Goal: Task Accomplishment & Management: Manage account settings

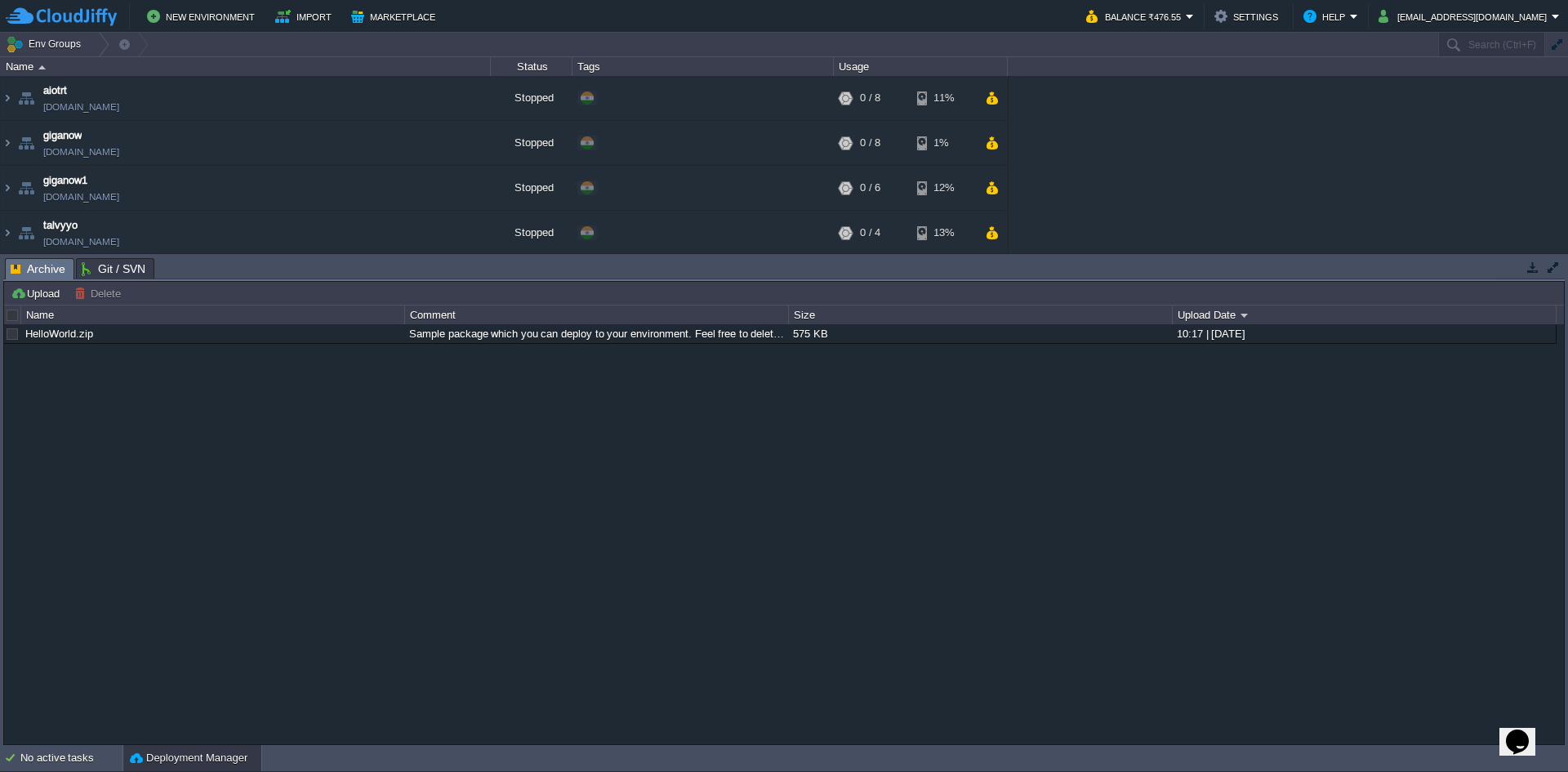
click at [1530, 274] on button "button" at bounding box center [1534, 267] width 15 height 15
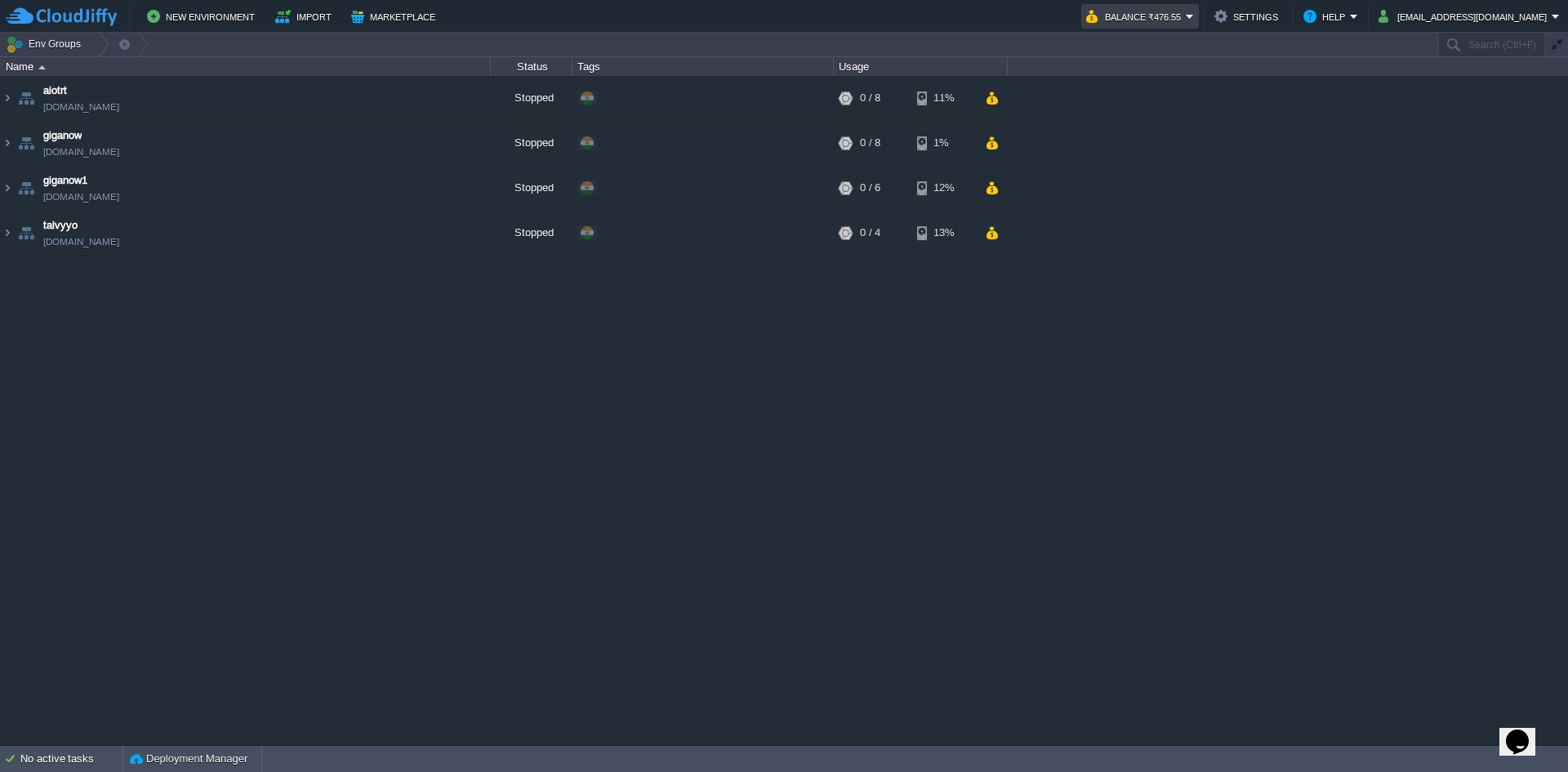
click at [1186, 13] on button "Balance ₹476.55" at bounding box center [1136, 16] width 100 height 19
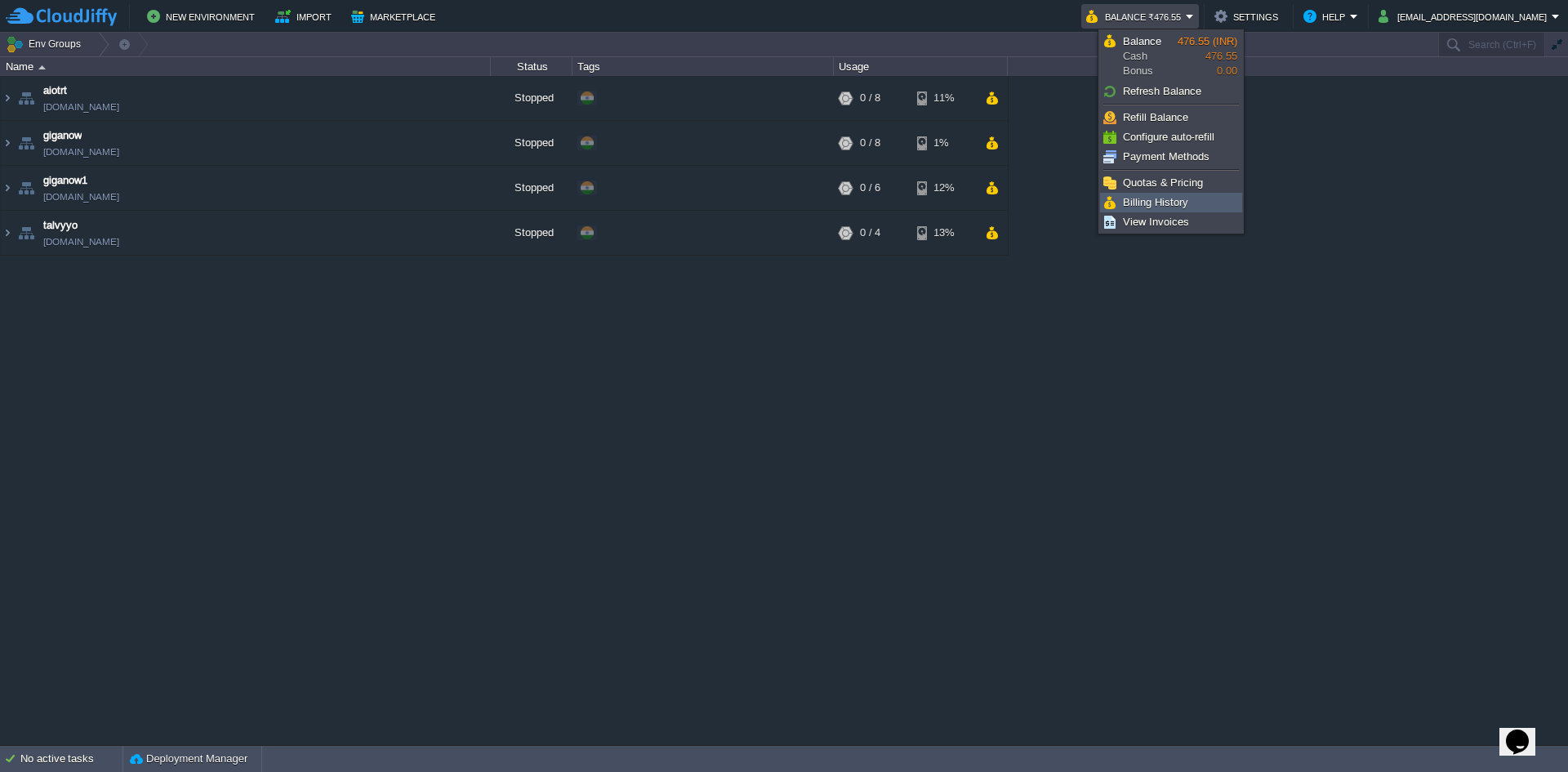
click at [1184, 206] on span "Billing History" at bounding box center [1156, 202] width 65 height 13
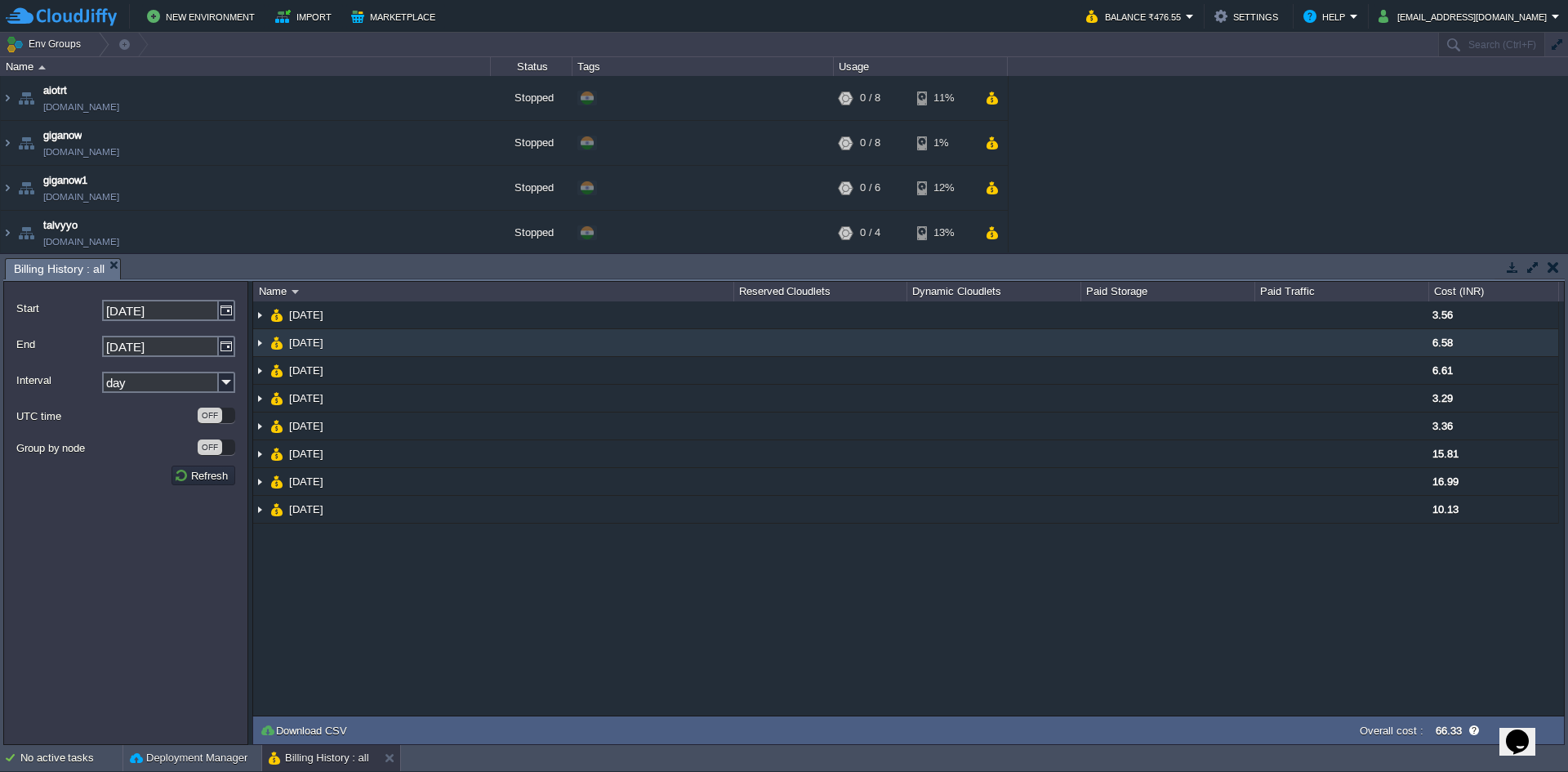
click at [1022, 344] on td at bounding box center [993, 342] width 174 height 28
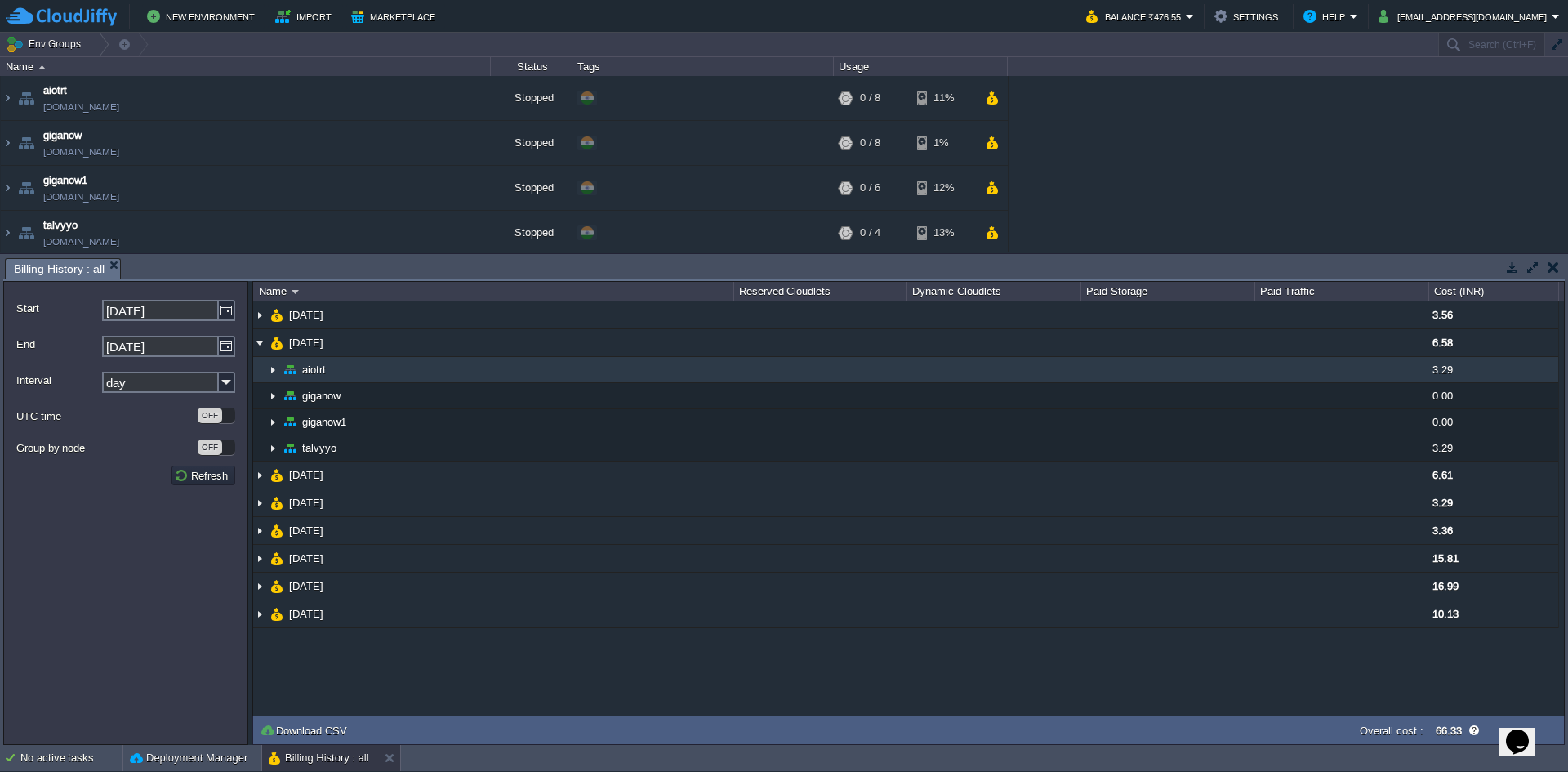
click at [1033, 373] on td at bounding box center [993, 369] width 174 height 26
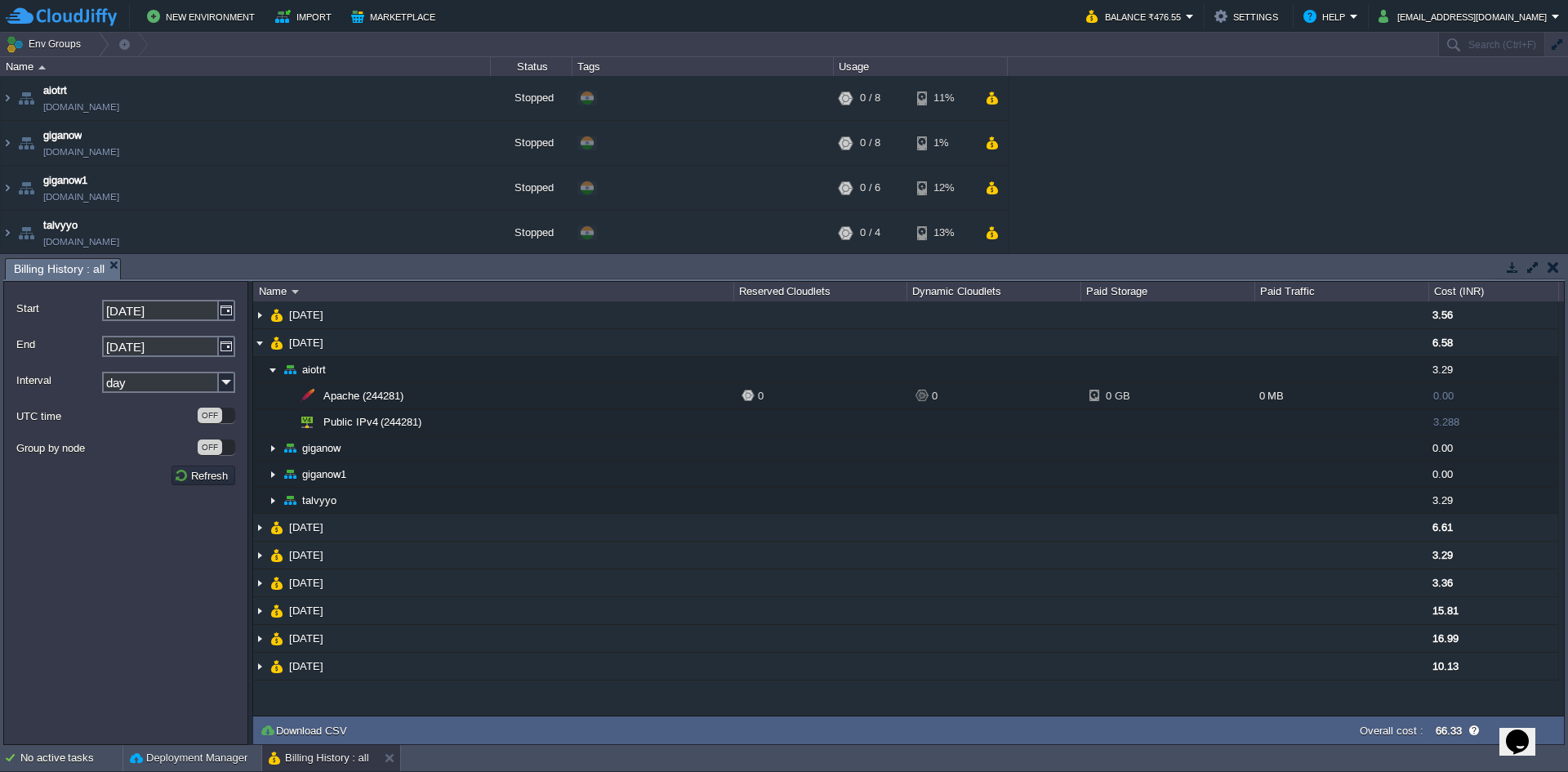
click at [1553, 277] on div at bounding box center [1530, 269] width 71 height 22
click at [447, 101] on button "button" at bounding box center [450, 98] width 15 height 15
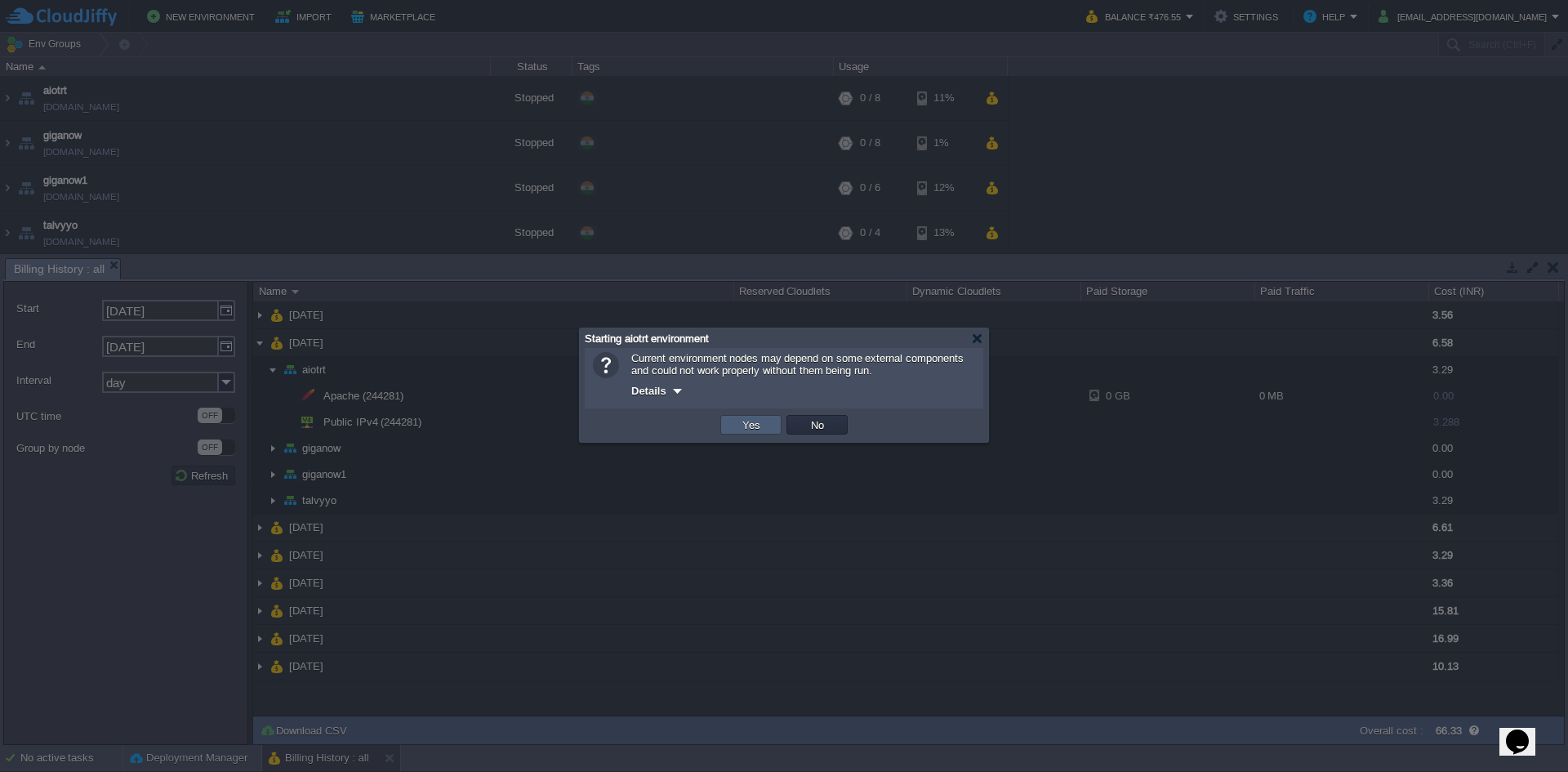
click at [764, 426] on button "Yes" at bounding box center [751, 425] width 28 height 15
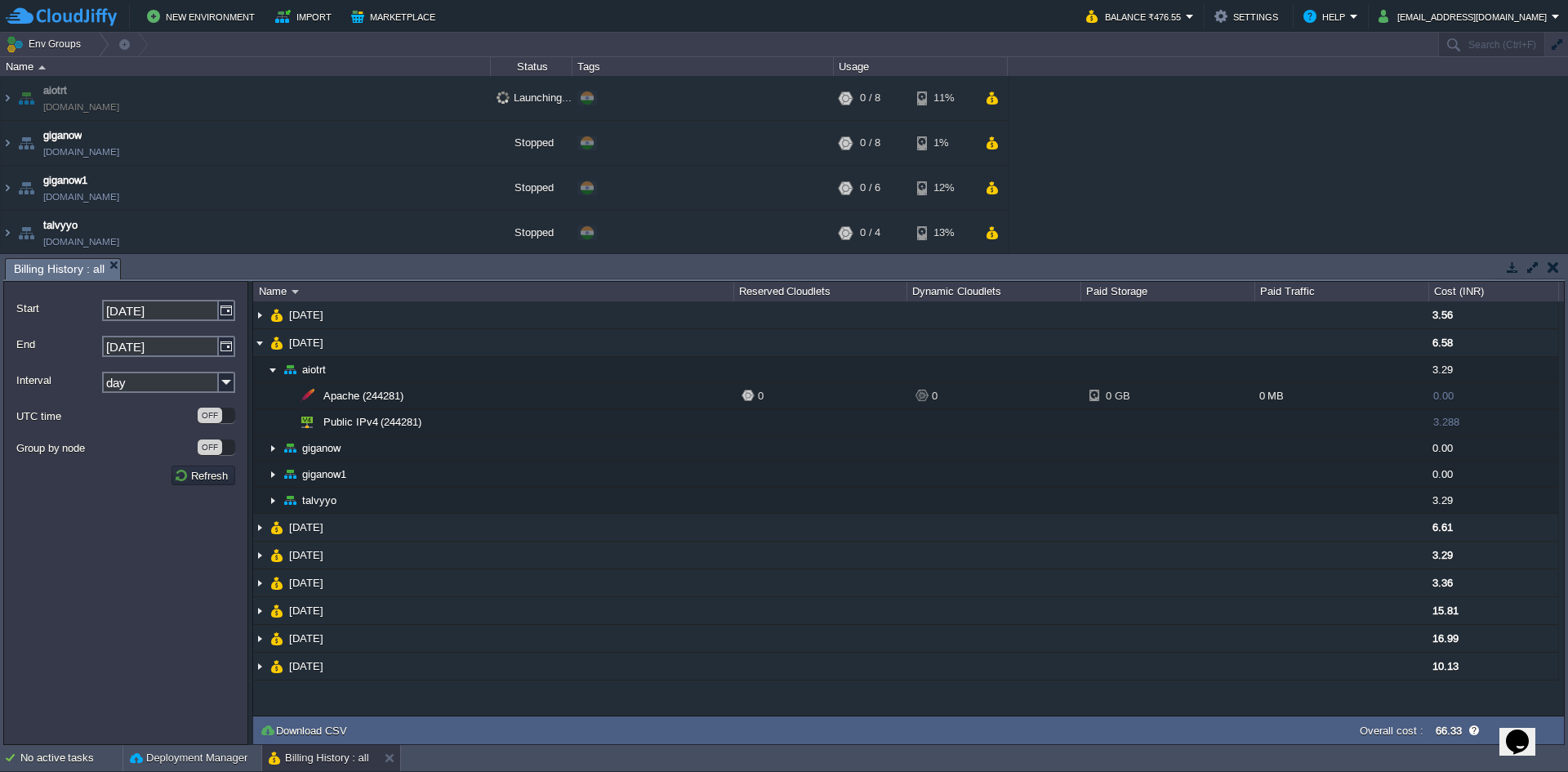
click at [1560, 269] on td at bounding box center [1553, 267] width 20 height 19
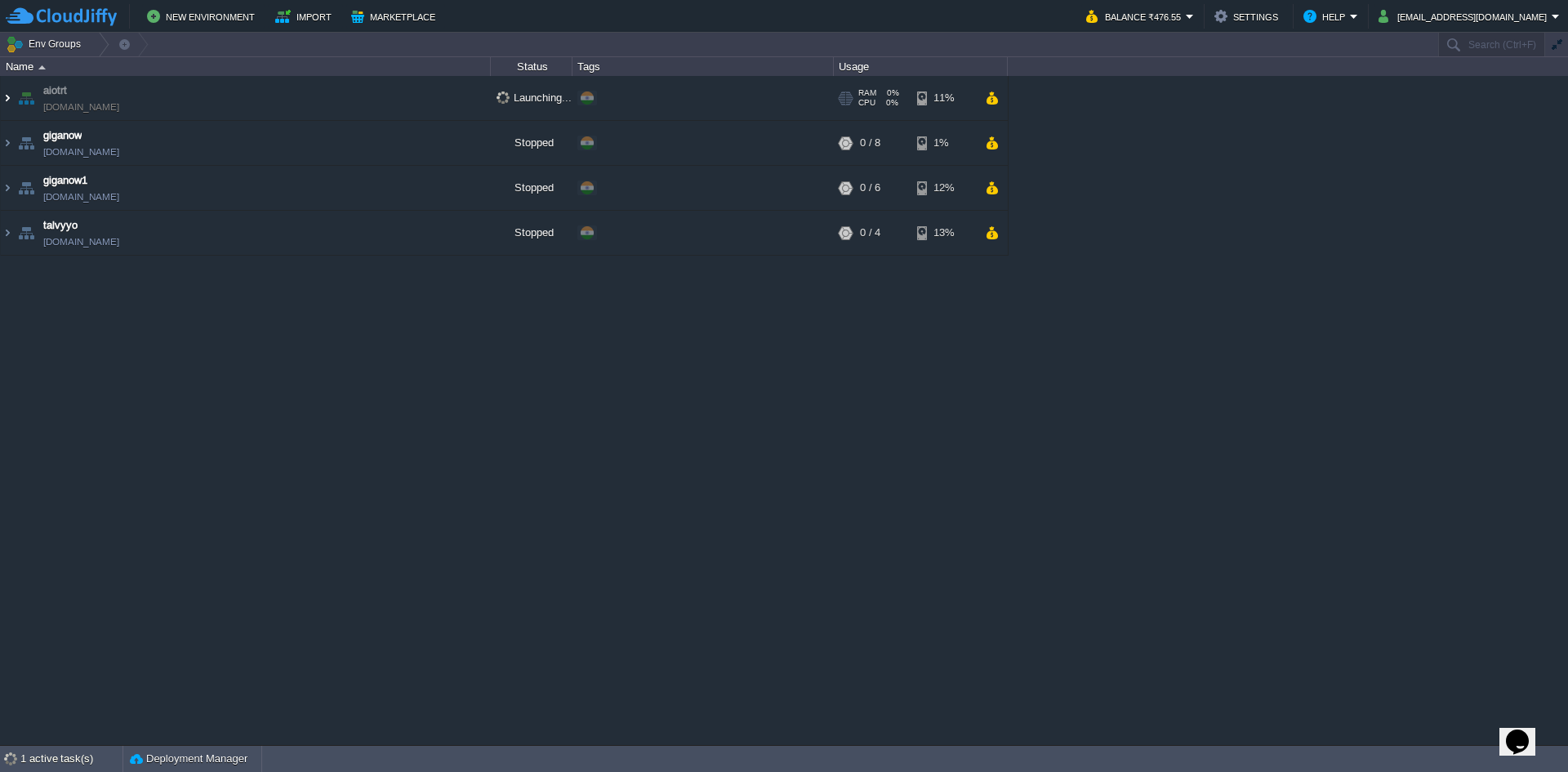
click at [6, 98] on img at bounding box center [8, 97] width 13 height 44
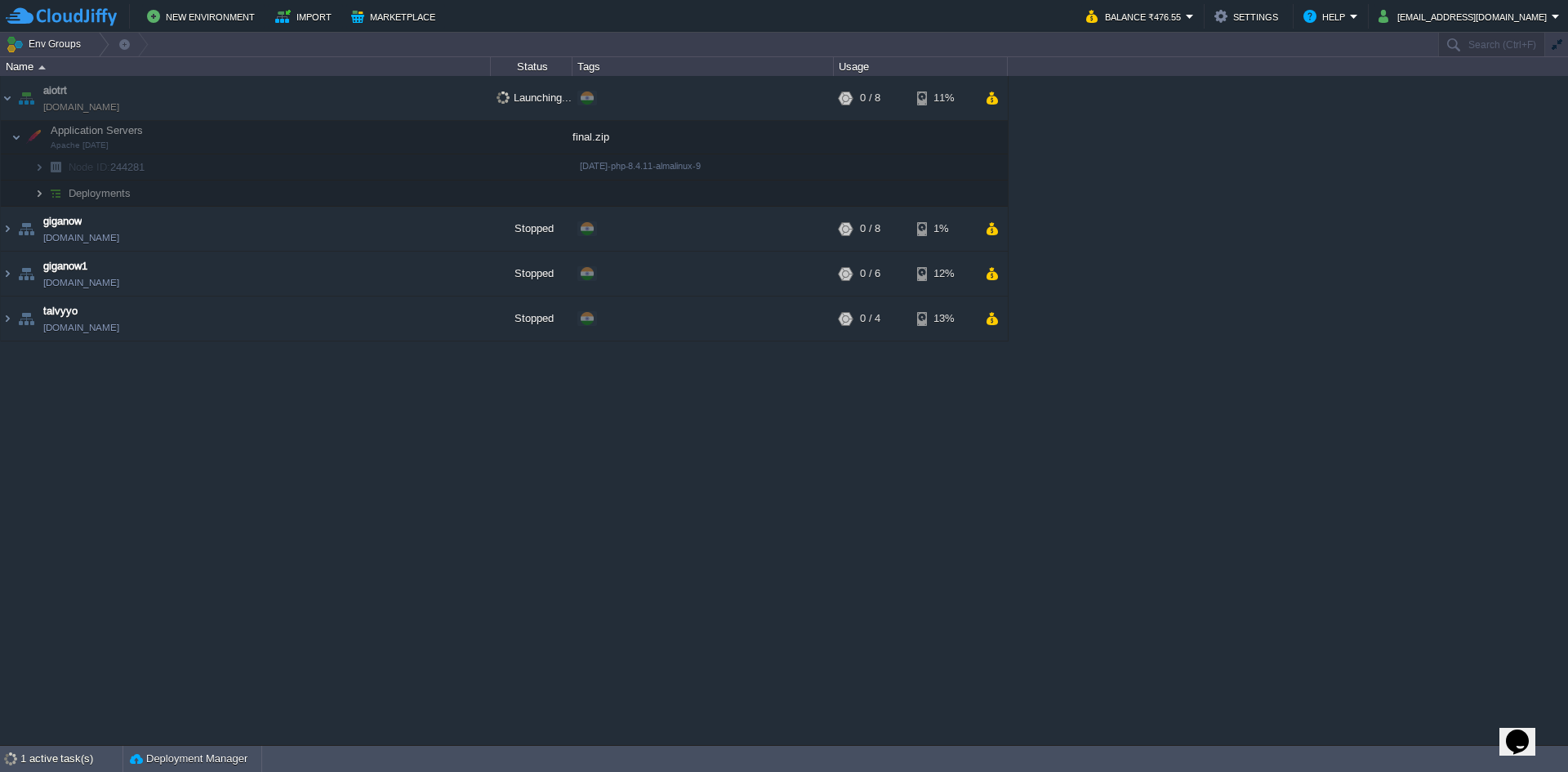
click at [37, 197] on img at bounding box center [39, 193] width 10 height 25
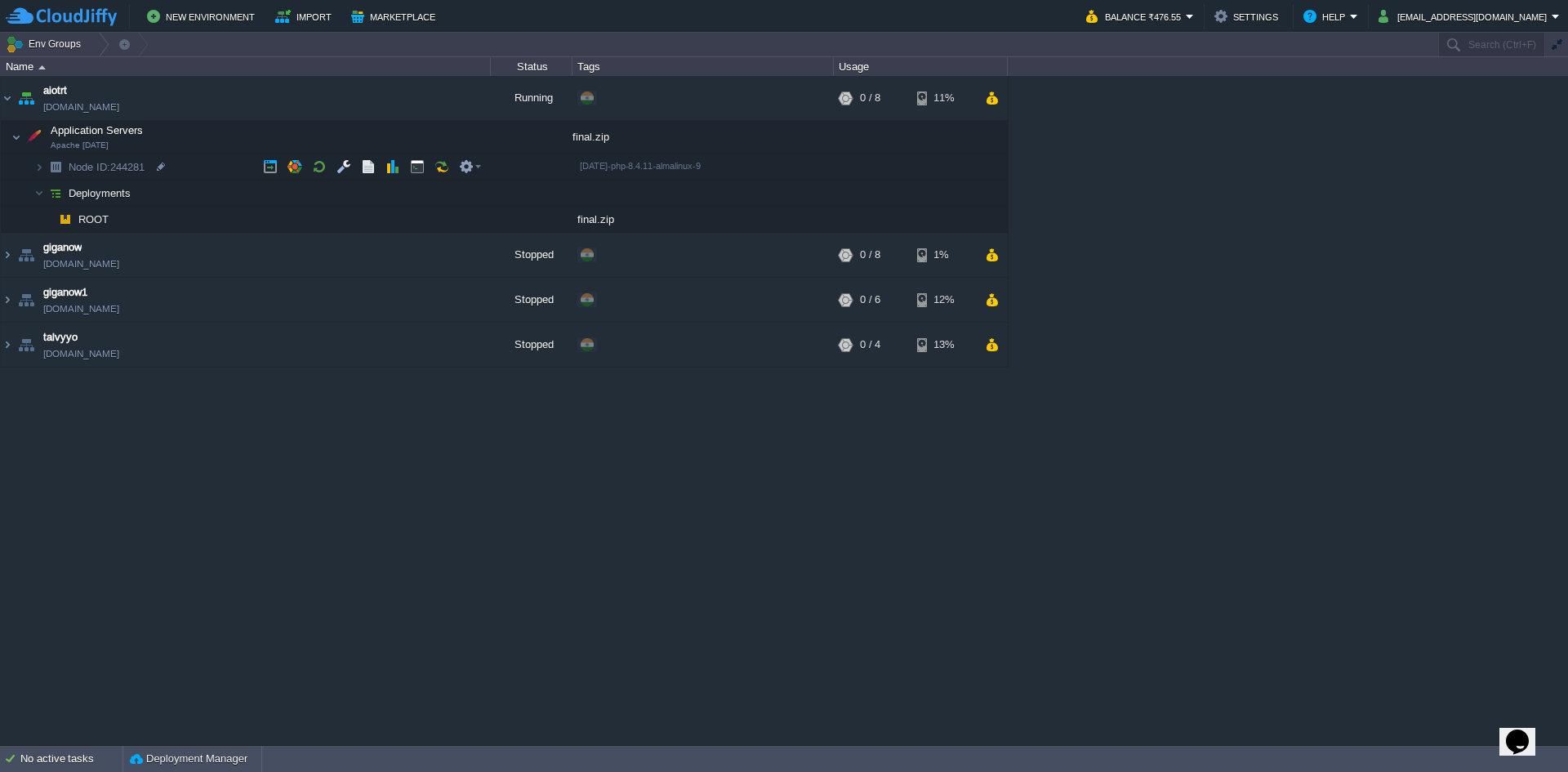
click at [183, 172] on td "Node ID: 244281" at bounding box center [246, 167] width 490 height 26
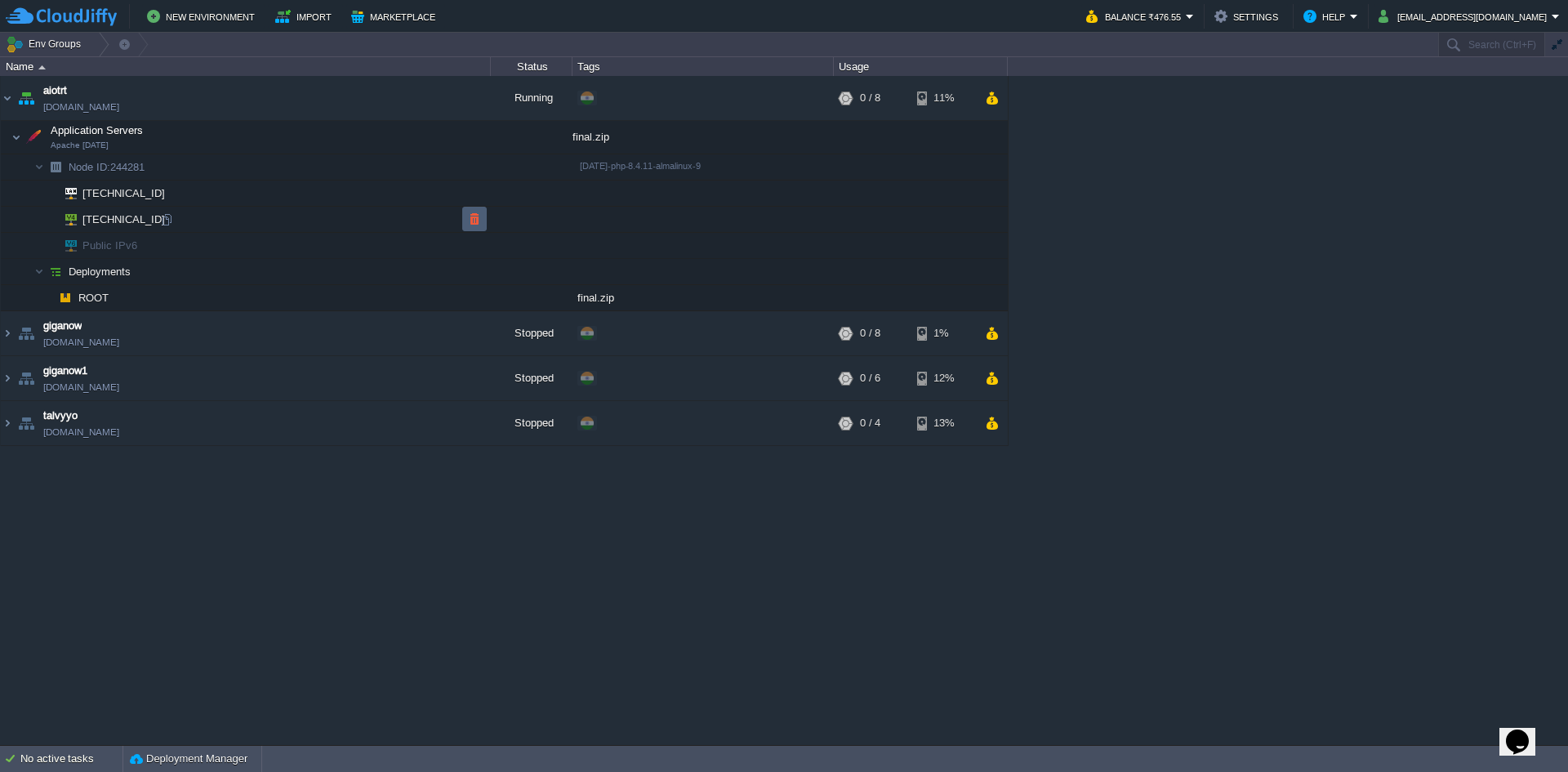
click at [470, 230] on td at bounding box center [474, 218] width 24 height 24
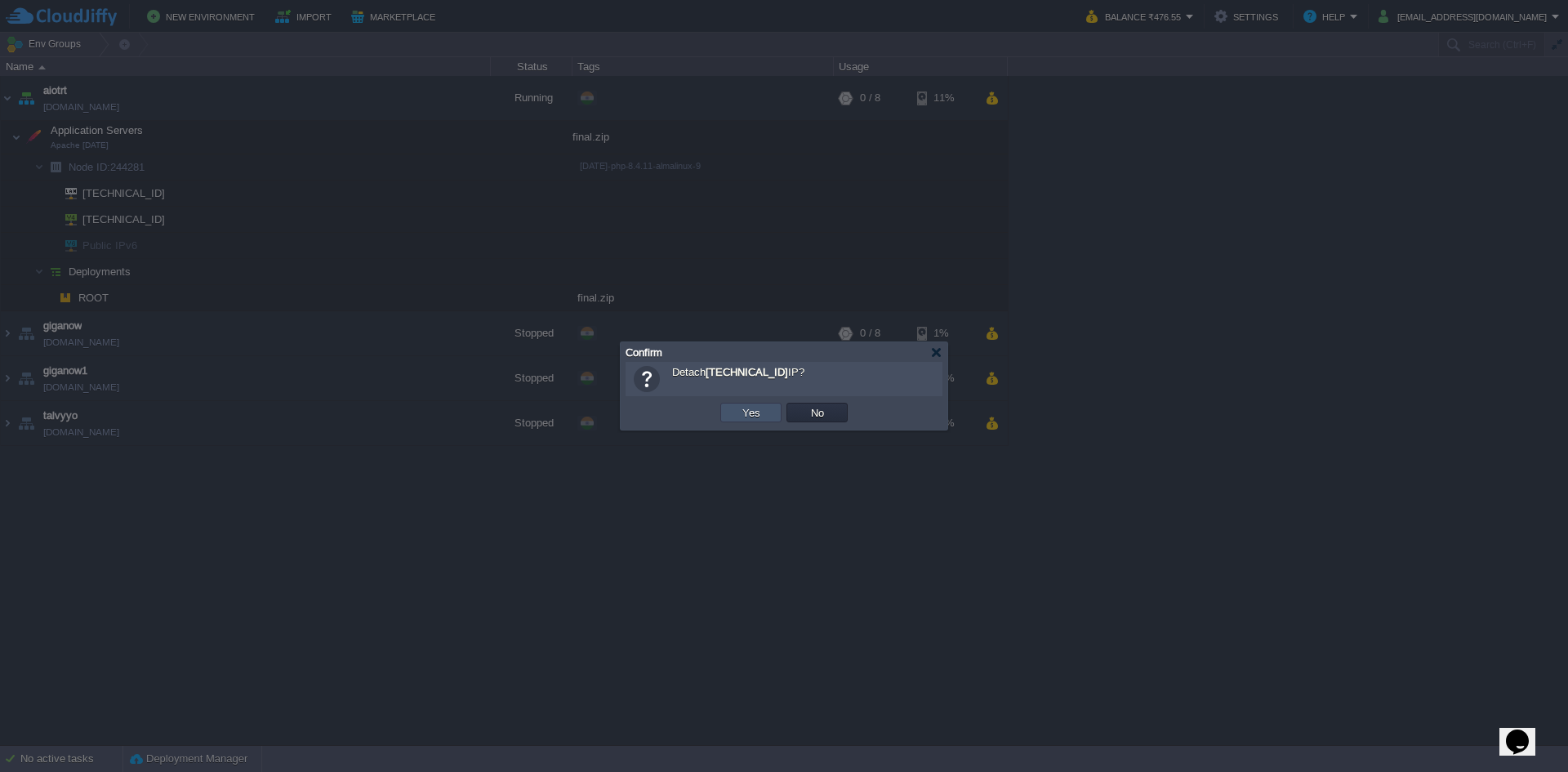
drag, startPoint x: 746, startPoint y: 420, endPoint x: 729, endPoint y: 430, distance: 19.7
click at [745, 423] on td "Yes" at bounding box center [750, 412] width 66 height 24
click at [743, 413] on button "Yes" at bounding box center [751, 413] width 28 height 15
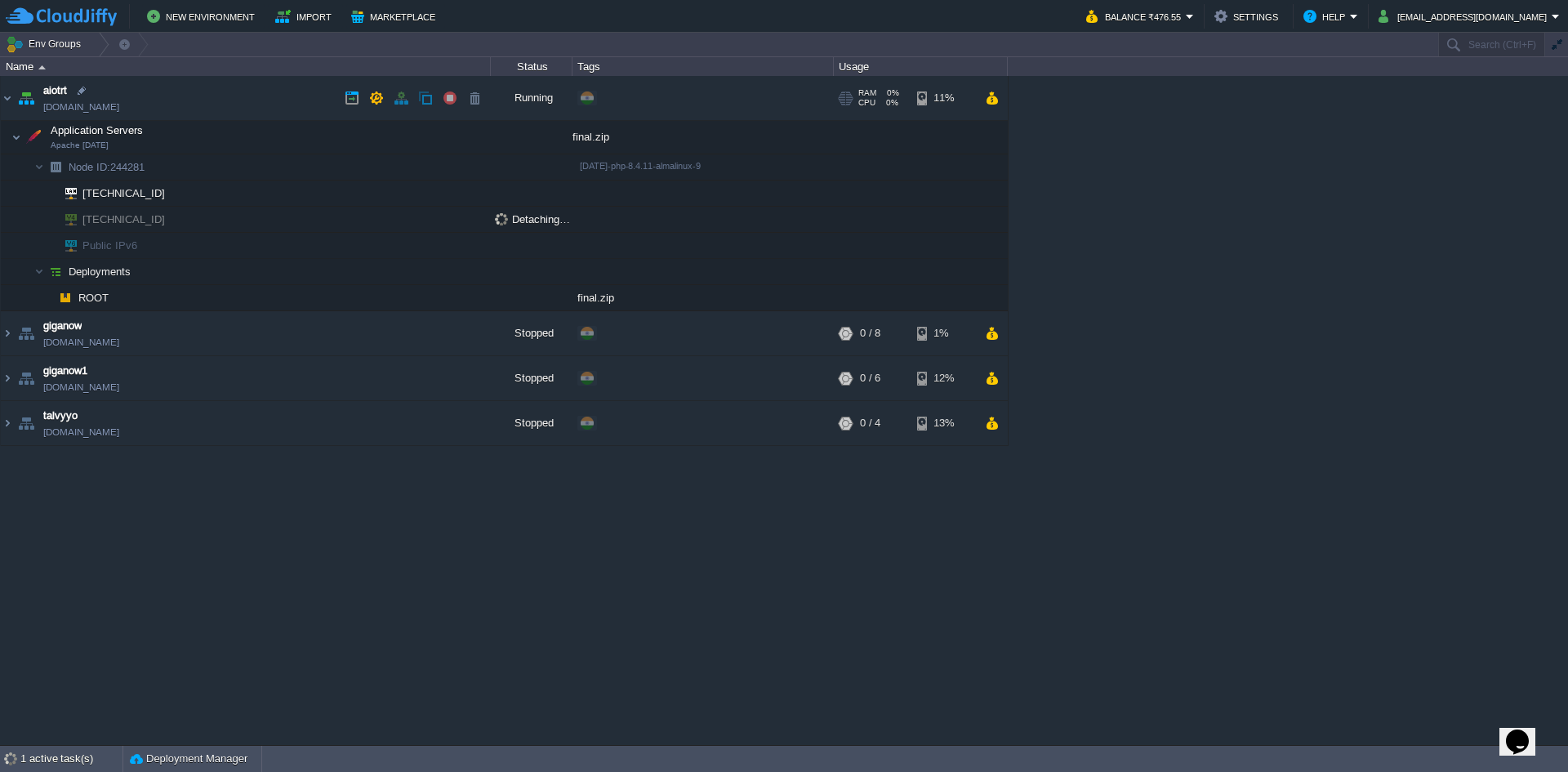
click at [78, 107] on link "[DOMAIN_NAME]" at bounding box center [81, 107] width 76 height 16
